Goal: Task Accomplishment & Management: Manage account settings

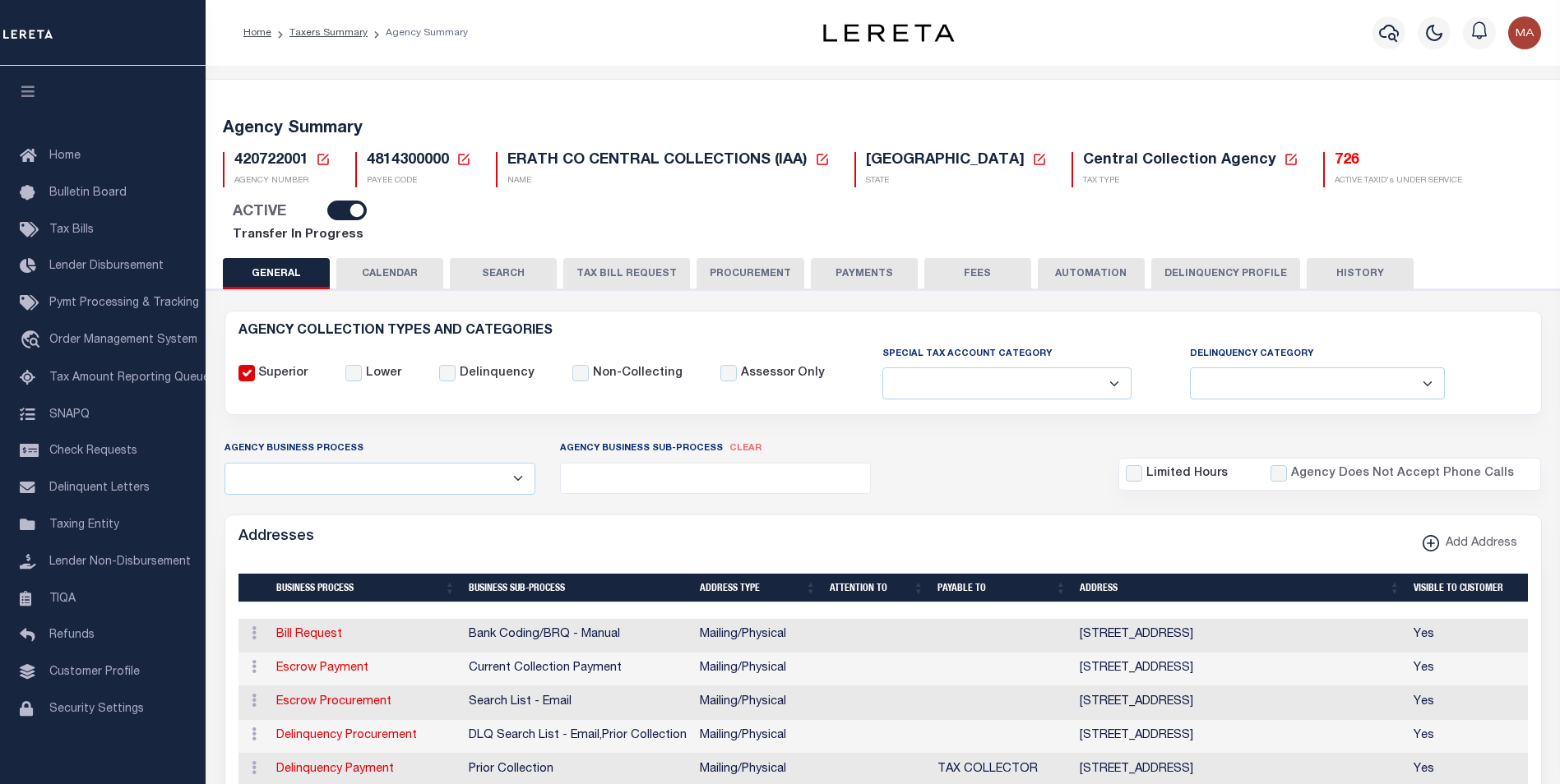
select select
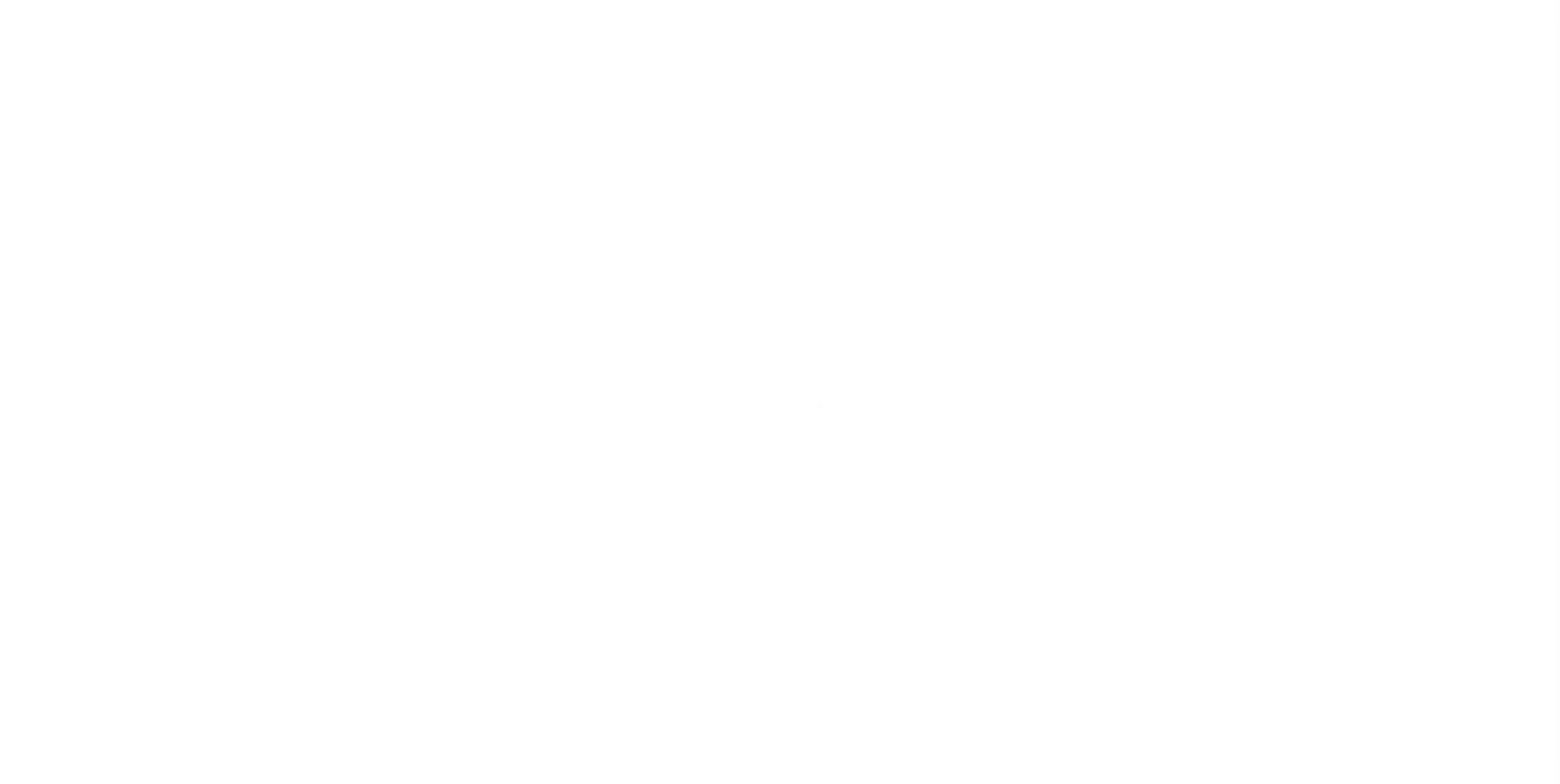
select select
checkbox input "false"
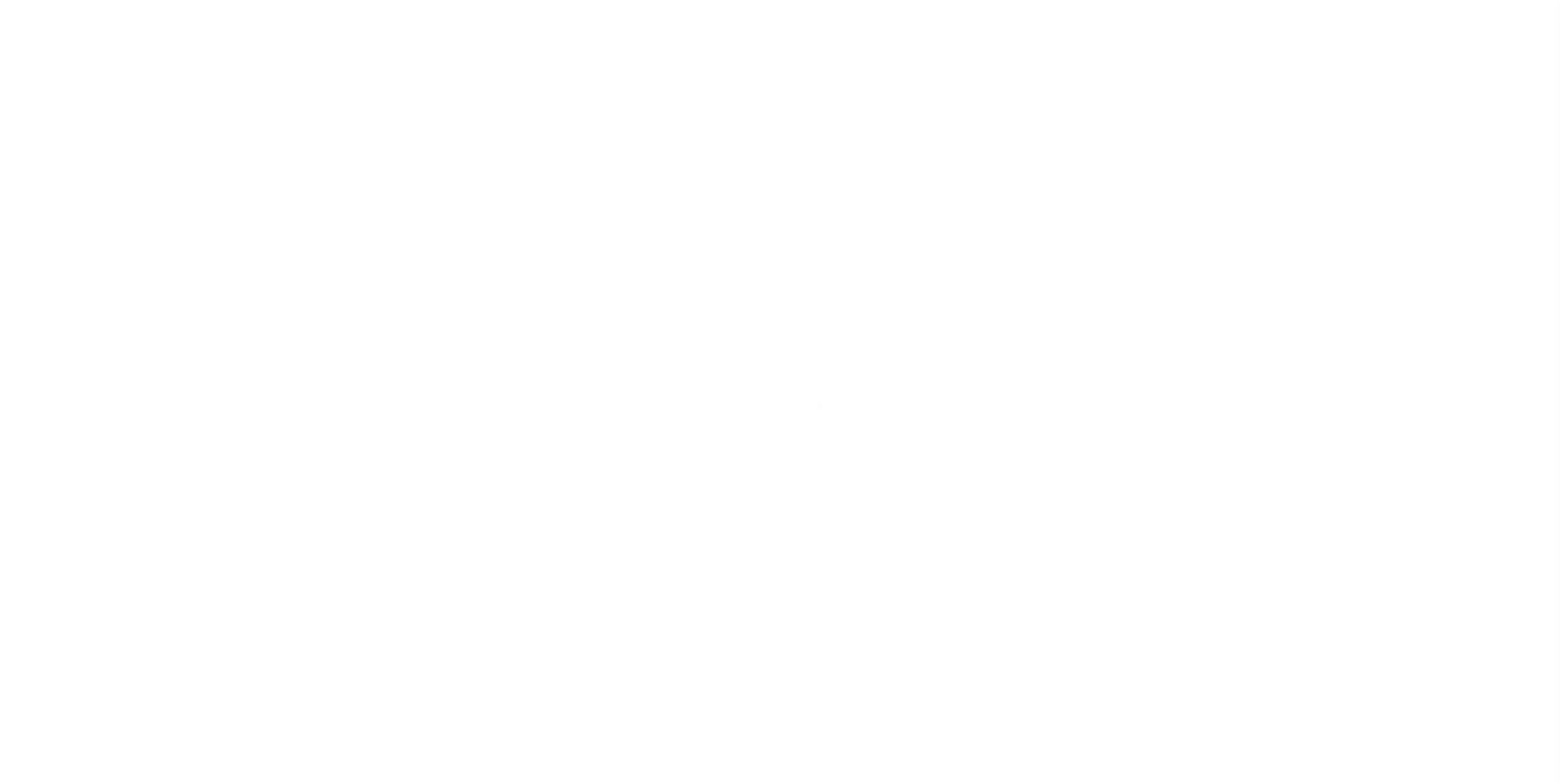
checkbox input "false"
type input "4814300000"
